Goal: Task Accomplishment & Management: Use online tool/utility

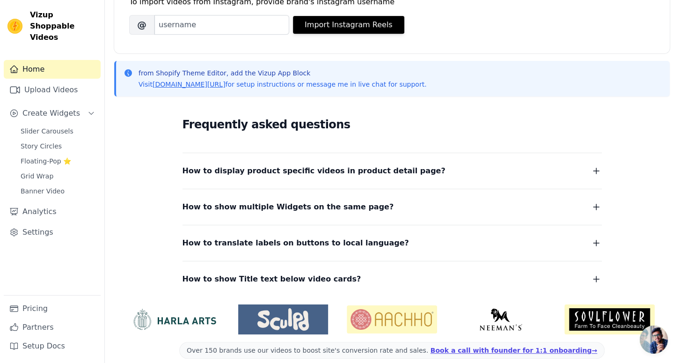
scroll to position [150, 0]
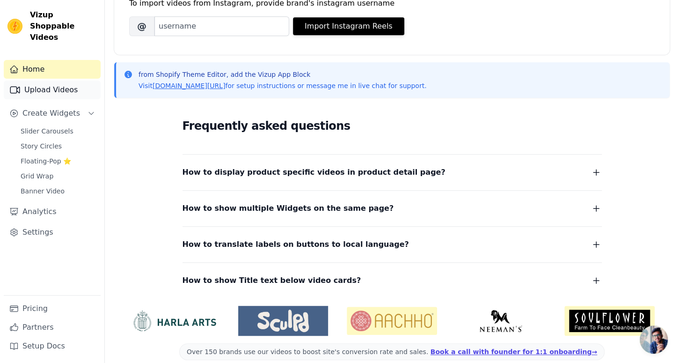
click at [65, 84] on link "Upload Videos" at bounding box center [52, 89] width 97 height 19
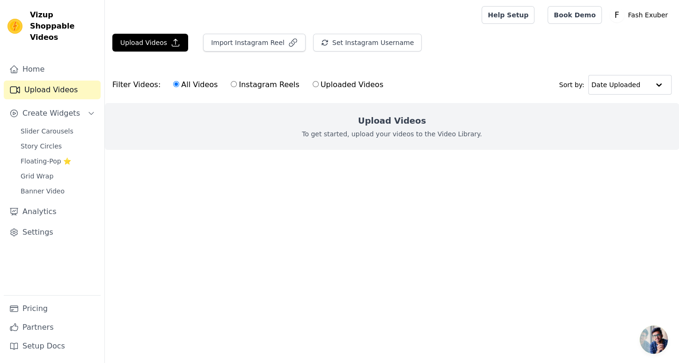
click at [231, 86] on input "Instagram Reels" at bounding box center [234, 84] width 6 height 6
radio input "true"
click at [47, 60] on link "Home" at bounding box center [52, 69] width 97 height 19
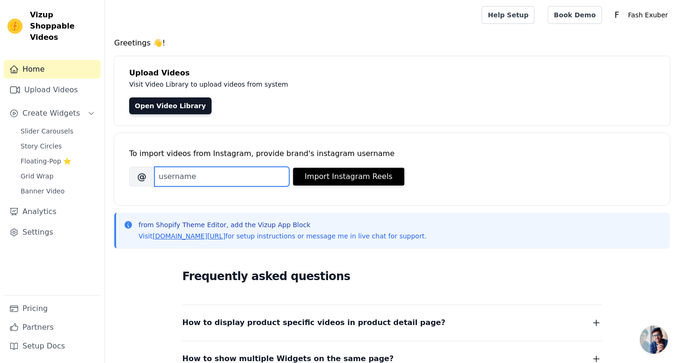
click at [211, 181] on input "Brand's Instagram Username" at bounding box center [221, 177] width 135 height 20
paste input "fashexuber"
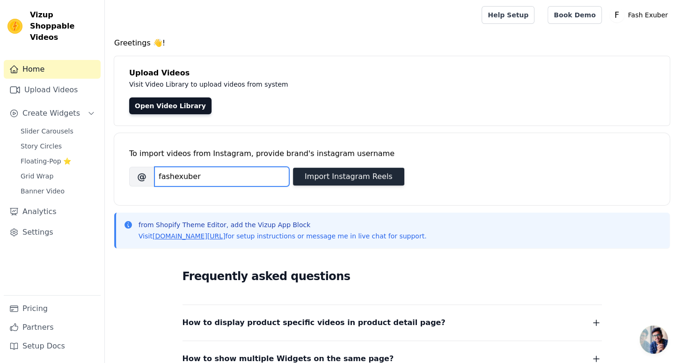
type input "fashexuber"
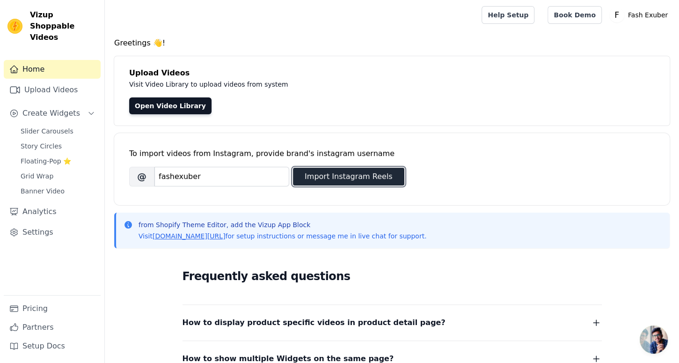
click at [369, 172] on button "Import Instagram Reels" at bounding box center [348, 177] width 111 height 18
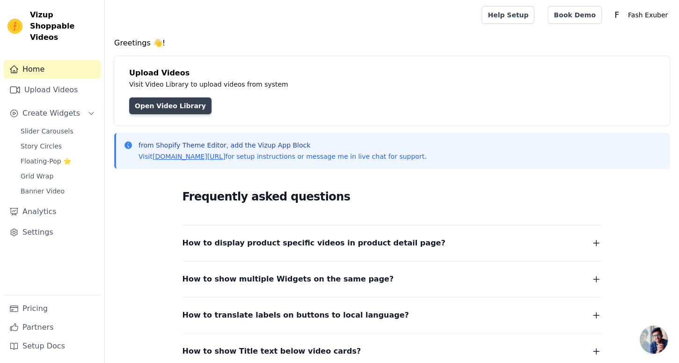
click at [167, 108] on link "Open Video Library" at bounding box center [170, 105] width 82 height 17
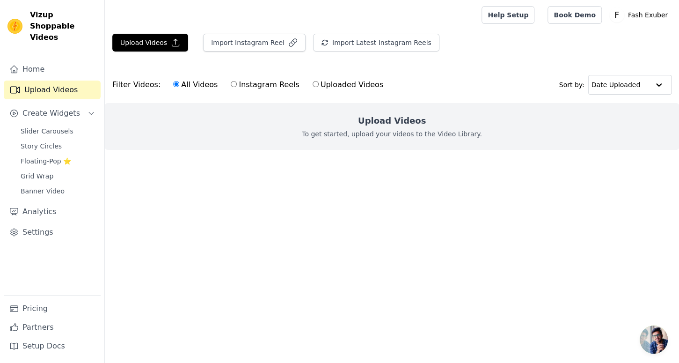
click at [320, 86] on label "Uploaded Videos" at bounding box center [348, 85] width 72 height 12
click at [319, 86] on input "Uploaded Videos" at bounding box center [316, 84] width 6 height 6
radio input "true"
click at [256, 86] on label "Instagram Reels" at bounding box center [264, 85] width 69 height 12
click at [237, 86] on input "Instagram Reels" at bounding box center [234, 84] width 6 height 6
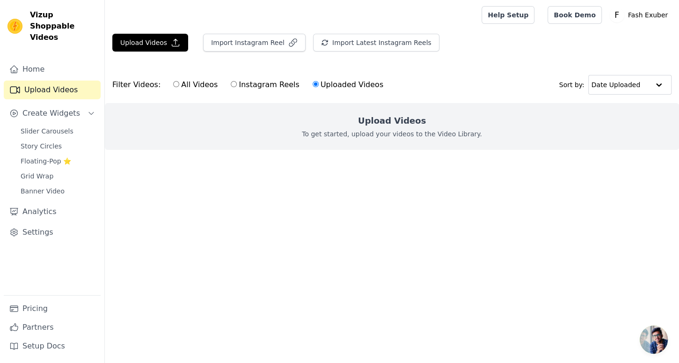
radio input "true"
click at [184, 87] on label "All Videos" at bounding box center [195, 85] width 45 height 12
click at [179, 87] on input "All Videos" at bounding box center [176, 84] width 6 height 6
radio input "true"
click at [41, 186] on span "Banner Video" at bounding box center [43, 190] width 44 height 9
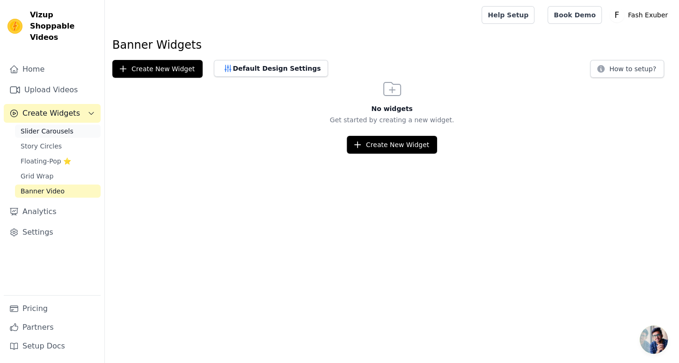
click at [63, 126] on span "Slider Carousels" at bounding box center [47, 130] width 53 height 9
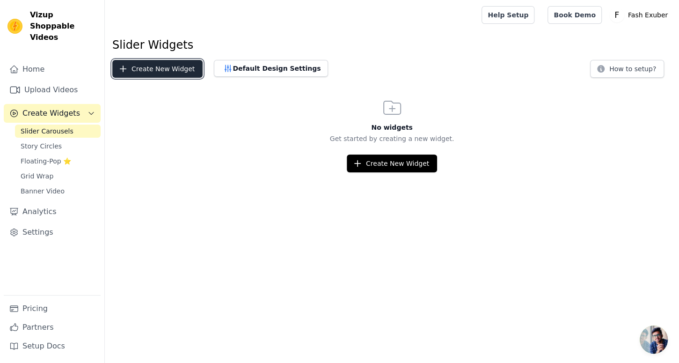
click at [157, 69] on button "Create New Widget" at bounding box center [157, 69] width 90 height 18
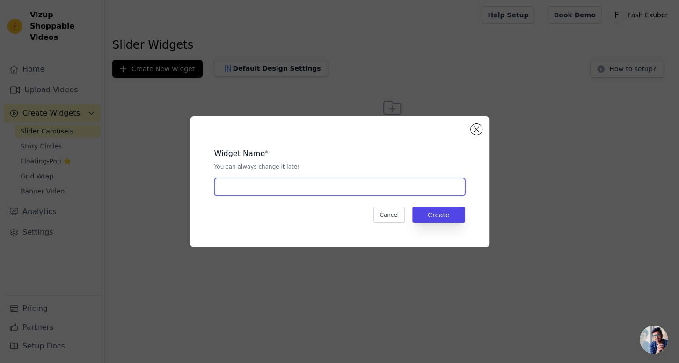
click at [292, 182] on input "text" at bounding box center [339, 187] width 251 height 18
type input "new"
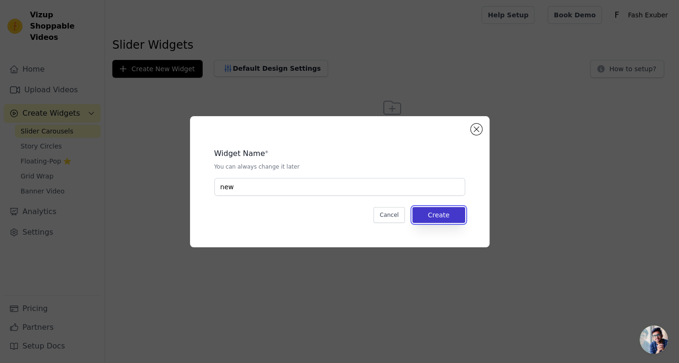
click at [431, 219] on button "Create" at bounding box center [438, 215] width 53 height 16
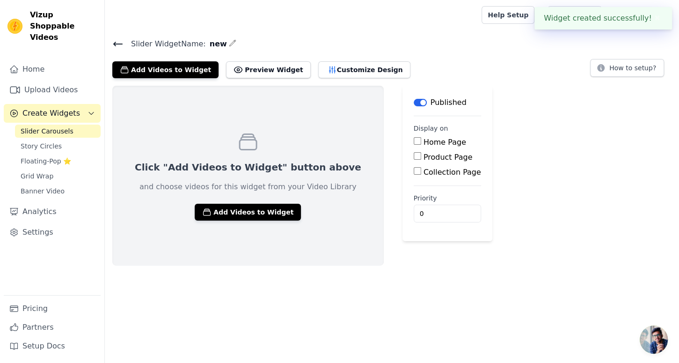
click at [414, 146] on div "Home Page" at bounding box center [447, 142] width 67 height 11
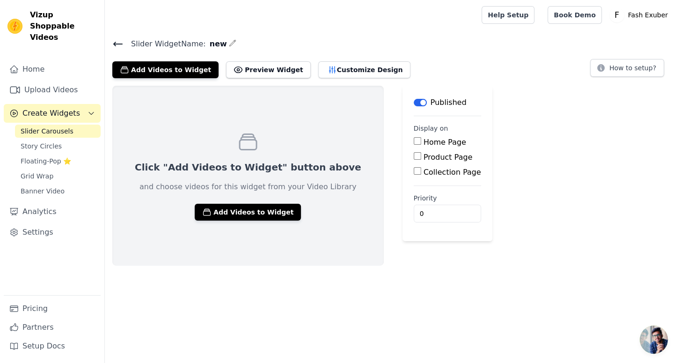
click at [414, 144] on input "Home Page" at bounding box center [417, 140] width 7 height 7
checkbox input "true"
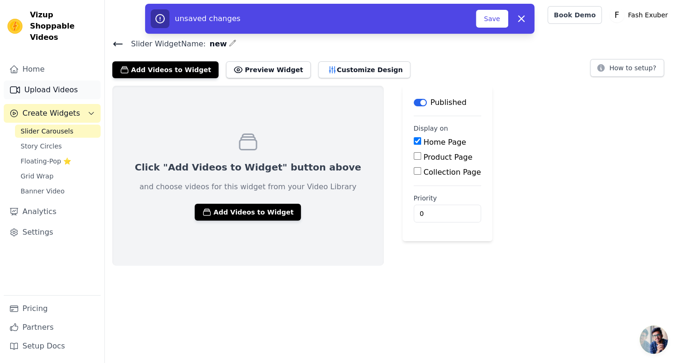
click at [60, 80] on link "Upload Videos" at bounding box center [52, 89] width 97 height 19
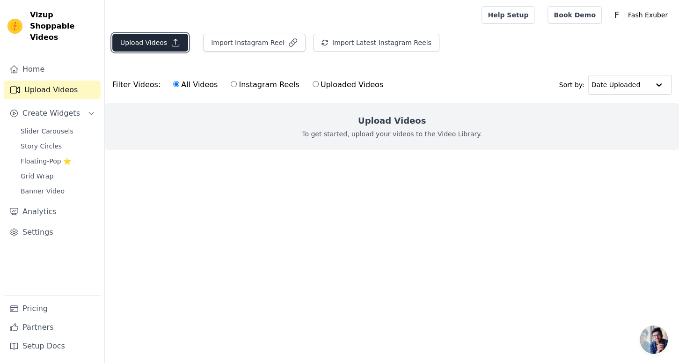
click at [160, 46] on button "Upload Videos" at bounding box center [150, 43] width 76 height 18
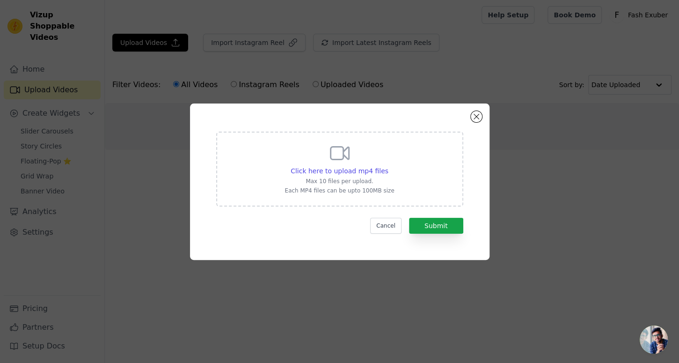
click at [475, 124] on div "Click here to upload mp4 files Max 10 files per upload. Each MP4 files can be u…" at bounding box center [339, 181] width 299 height 156
click at [475, 120] on button "Close modal" at bounding box center [476, 116] width 11 height 11
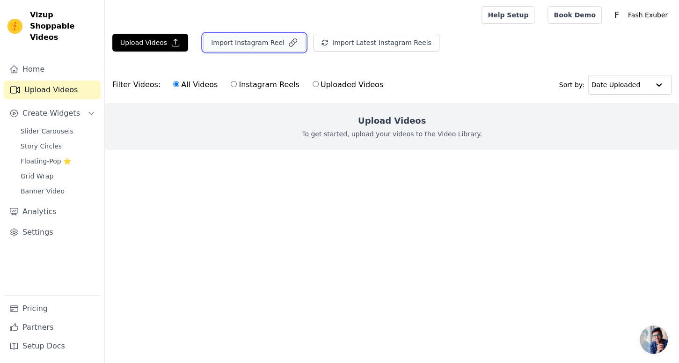
click at [247, 40] on button "Import Instagram Reel" at bounding box center [254, 43] width 102 height 18
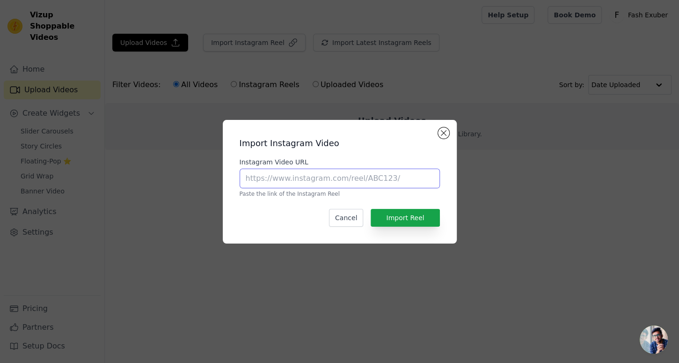
click at [288, 182] on input "Instagram Video URL" at bounding box center [340, 178] width 200 height 20
paste input "https://www.instagram.com/reel/DO3znplk9Vc/?igsh=MWFuaTlvd3R5cjJmOA=="
type input "https://www.instagram.com/reel/DO3znplk9Vc/?igsh=MWFuaTlvd3R5cjJmOA=="
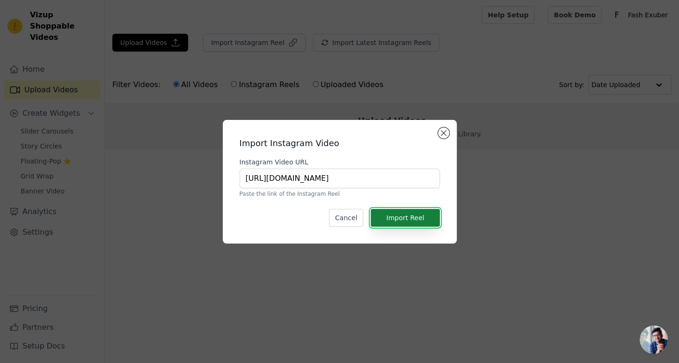
click at [417, 223] on button "Import Reel" at bounding box center [405, 218] width 69 height 18
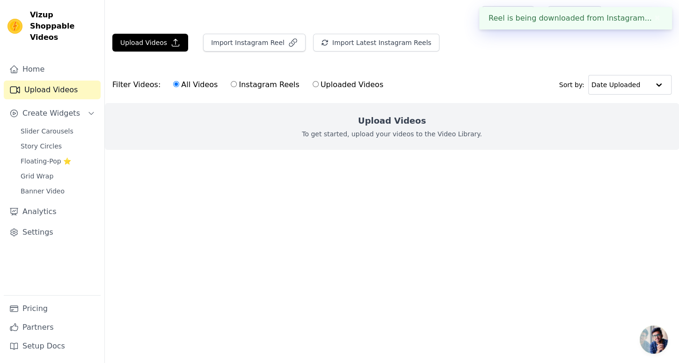
scroll to position [0, 0]
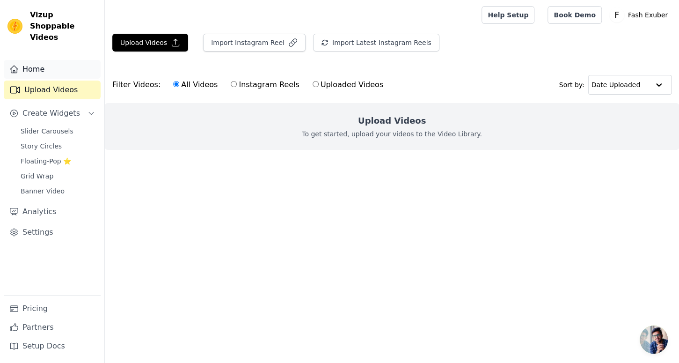
click at [29, 60] on link "Home" at bounding box center [52, 69] width 97 height 19
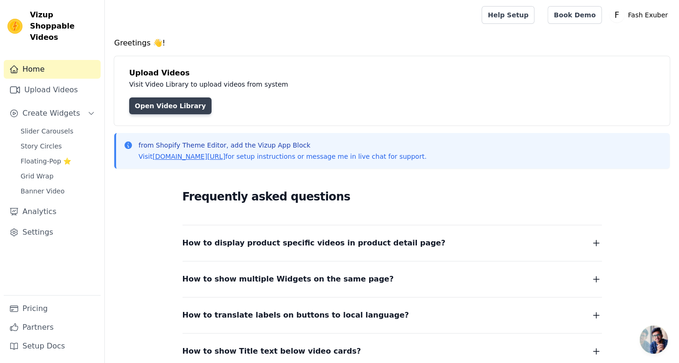
click at [166, 112] on link "Open Video Library" at bounding box center [170, 105] width 82 height 17
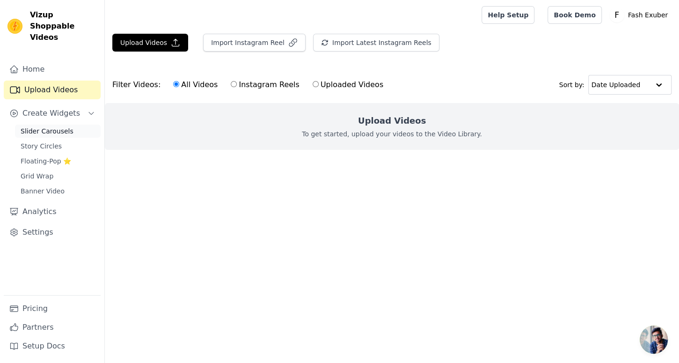
click at [43, 126] on span "Slider Carousels" at bounding box center [47, 130] width 53 height 9
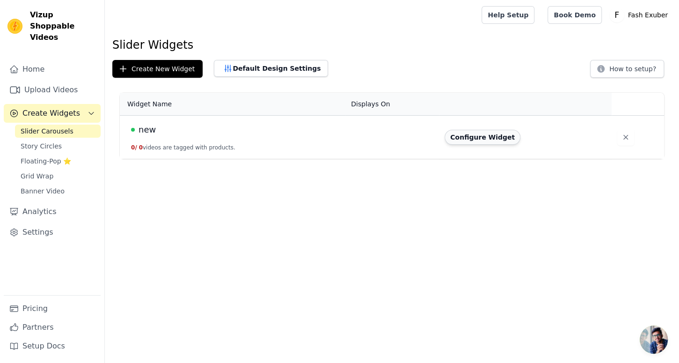
click at [485, 138] on button "Configure Widget" at bounding box center [483, 137] width 76 height 15
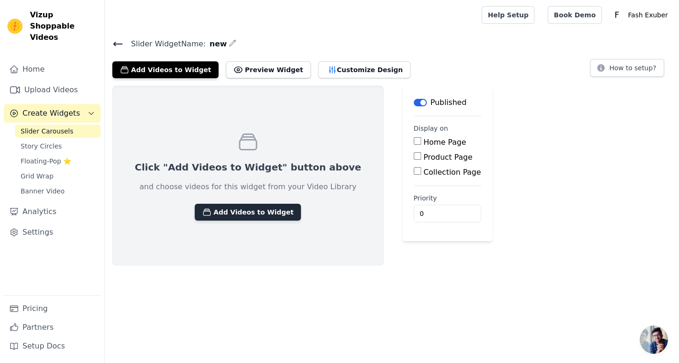
click at [262, 210] on button "Add Videos to Widget" at bounding box center [248, 212] width 106 height 17
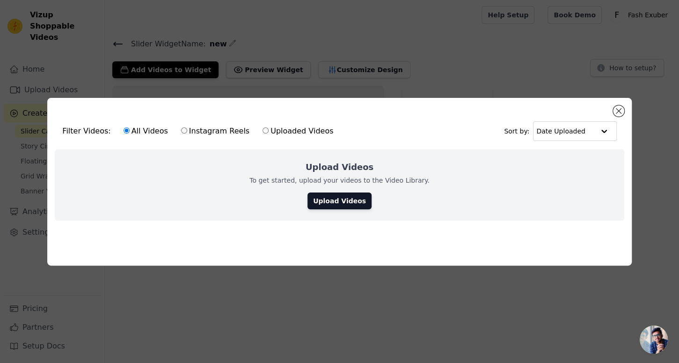
click at [626, 112] on div "Filter Videos: All Videos Instagram Reels Uploaded Videos Sort by: Date Uploade…" at bounding box center [339, 182] width 584 height 168
click at [616, 111] on button "Close modal" at bounding box center [618, 110] width 11 height 11
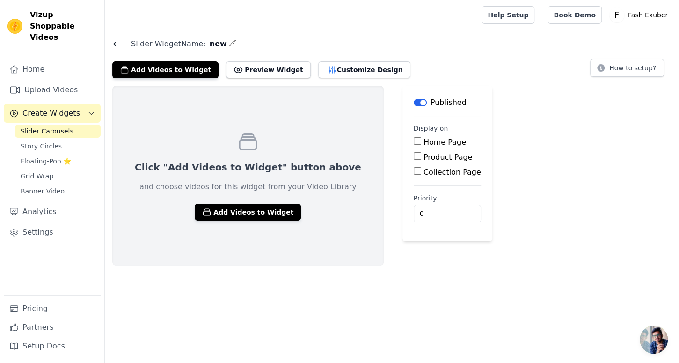
click at [414, 141] on input "Home Page" at bounding box center [417, 140] width 7 height 7
checkbox input "true"
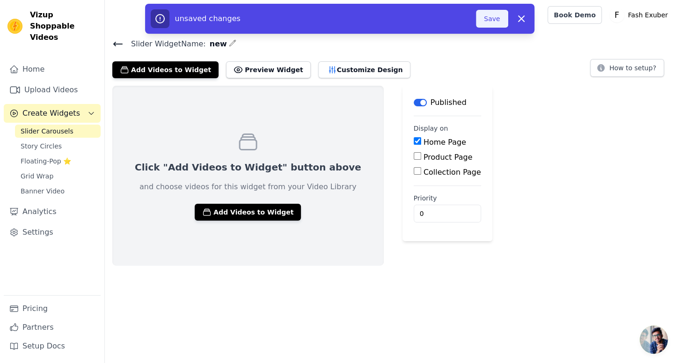
click at [494, 27] on button "Save" at bounding box center [492, 19] width 32 height 18
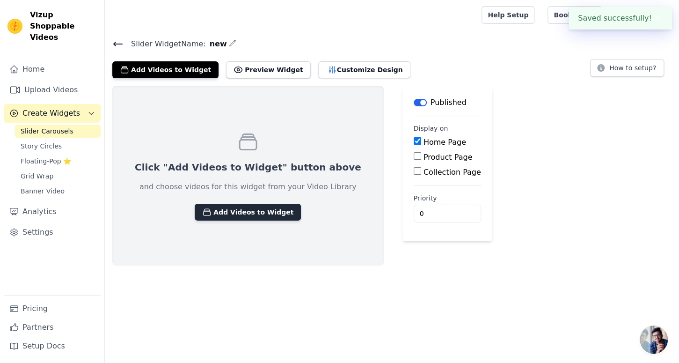
click at [258, 210] on button "Add Videos to Widget" at bounding box center [248, 212] width 106 height 17
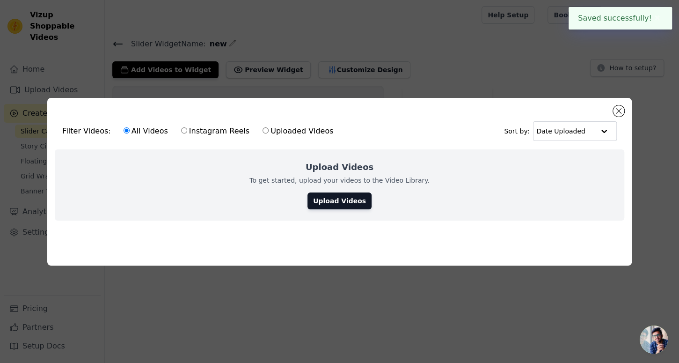
click at [182, 126] on label "Instagram Reels" at bounding box center [215, 131] width 69 height 12
click at [182, 127] on input "Instagram Reels" at bounding box center [184, 130] width 6 height 6
radio input "true"
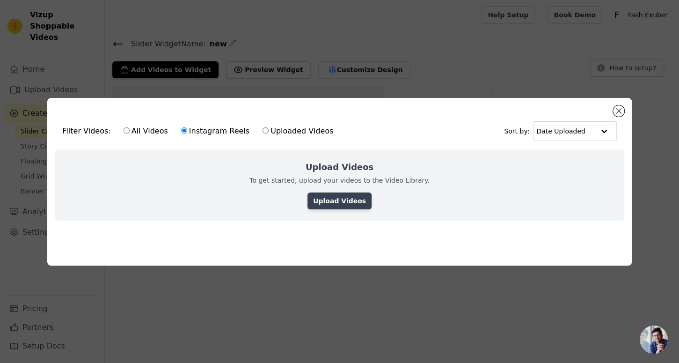
click at [326, 197] on link "Upload Videos" at bounding box center [339, 200] width 64 height 17
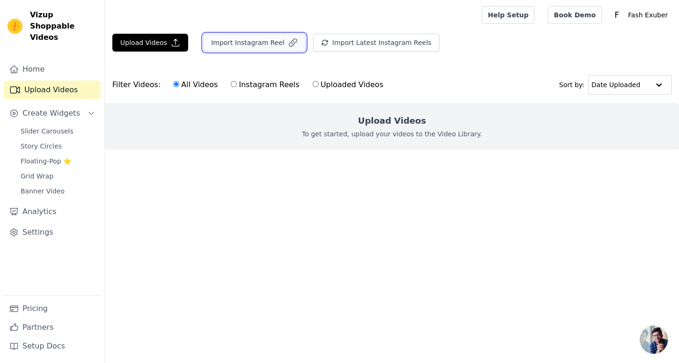
click at [237, 39] on button "Import Instagram Reel" at bounding box center [254, 43] width 102 height 18
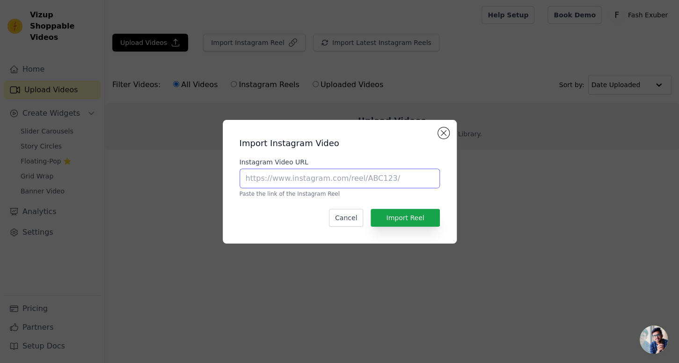
click at [337, 174] on input "Instagram Video URL" at bounding box center [340, 178] width 200 height 20
paste input "https://www.instagram.com/reel/DO3znplk9Vc/?igsh=MWFuaTlvd3R5cjJmOA=="
type input "https://www.instagram.com/reel/DO3znplk9Vc/?igsh=MWFuaTlvd3R5cjJmOA=="
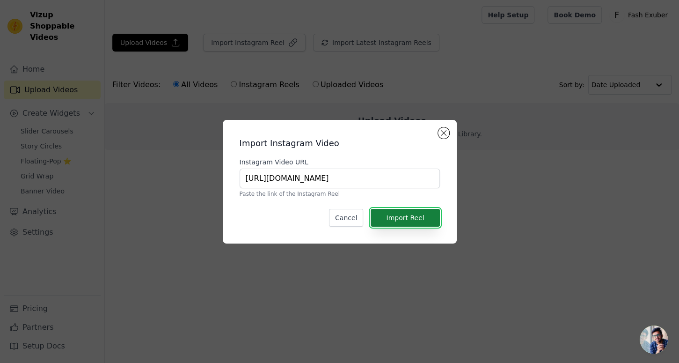
click at [421, 214] on button "Import Reel" at bounding box center [405, 218] width 69 height 18
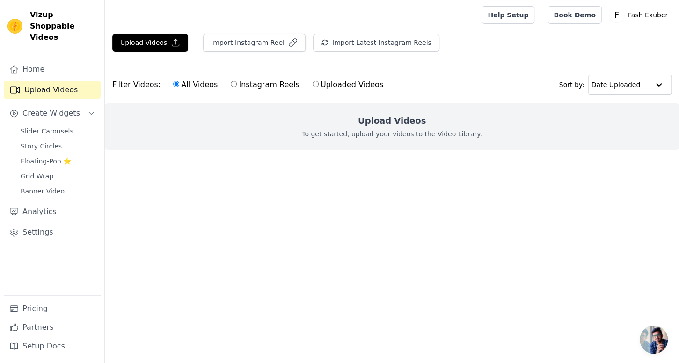
click at [392, 187] on html "Vizup Shoppable Videos Home Upload Videos Create Widgets Slider Carousels Story…" at bounding box center [339, 93] width 679 height 187
